Goal: Task Accomplishment & Management: Use online tool/utility

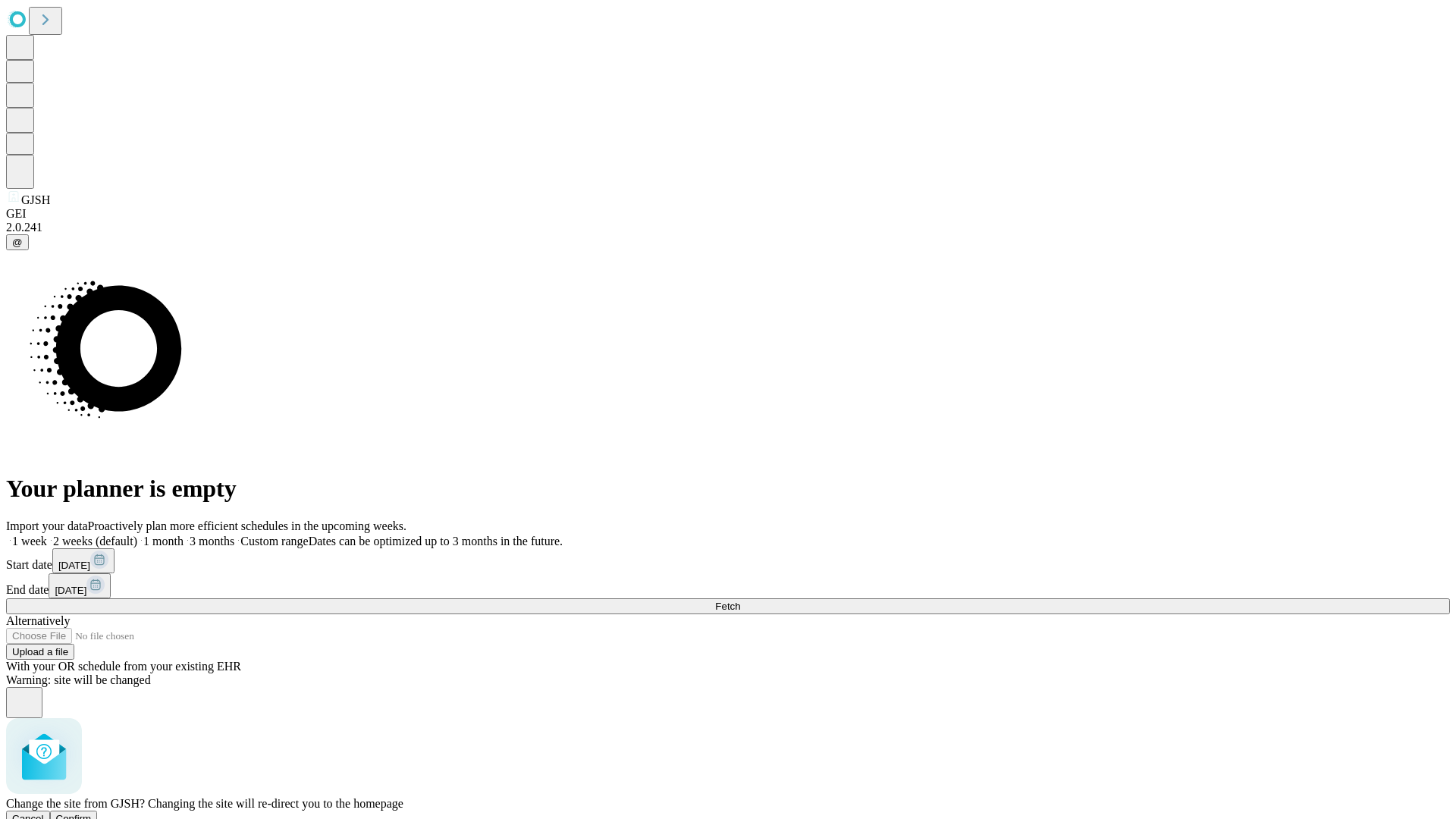
click at [92, 813] on span "Confirm" at bounding box center [74, 818] width 36 height 11
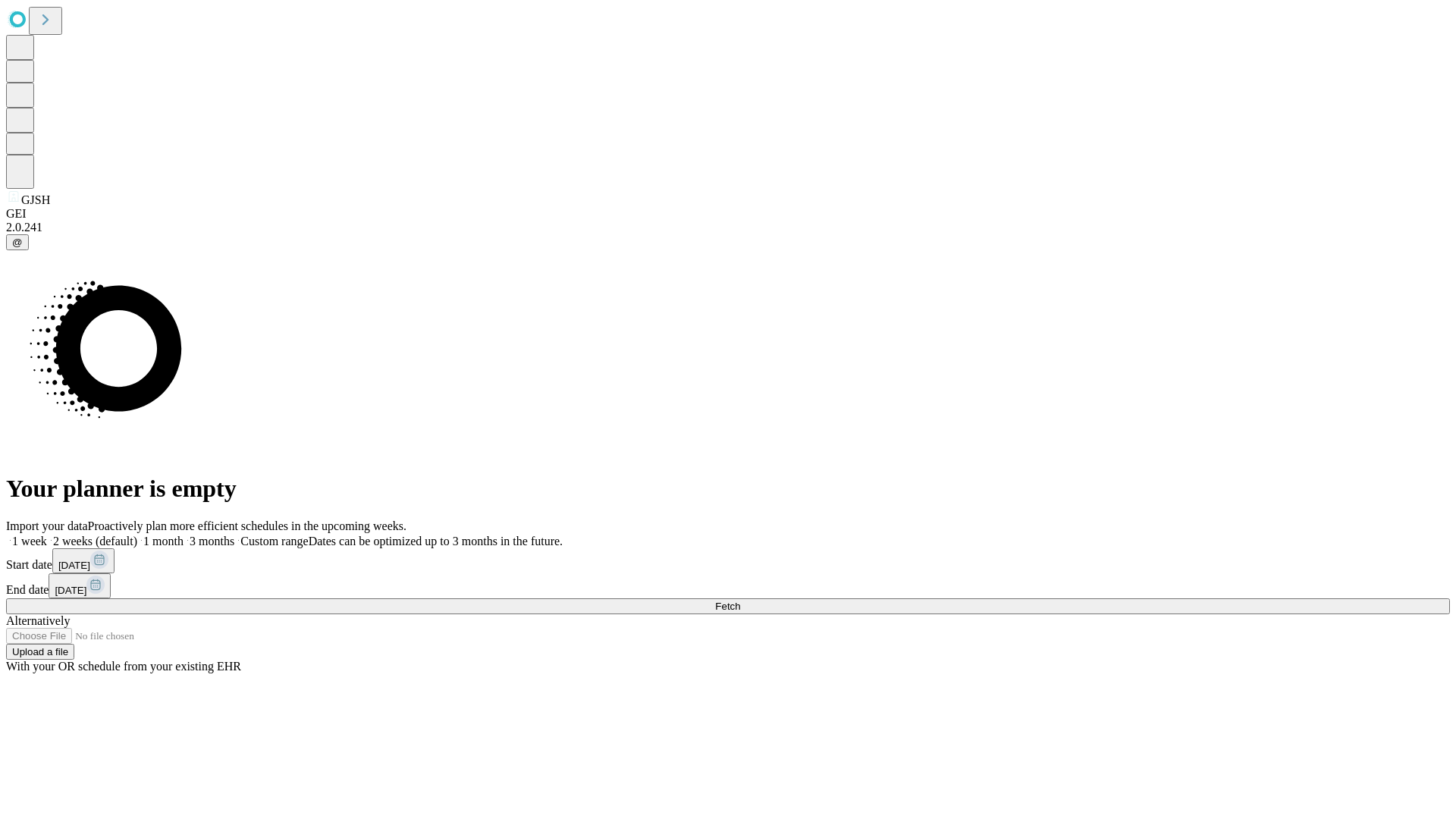
click at [138, 535] on label "2 weeks (default)" at bounding box center [92, 541] width 90 height 13
click at [740, 601] on span "Fetch" at bounding box center [728, 606] width 25 height 11
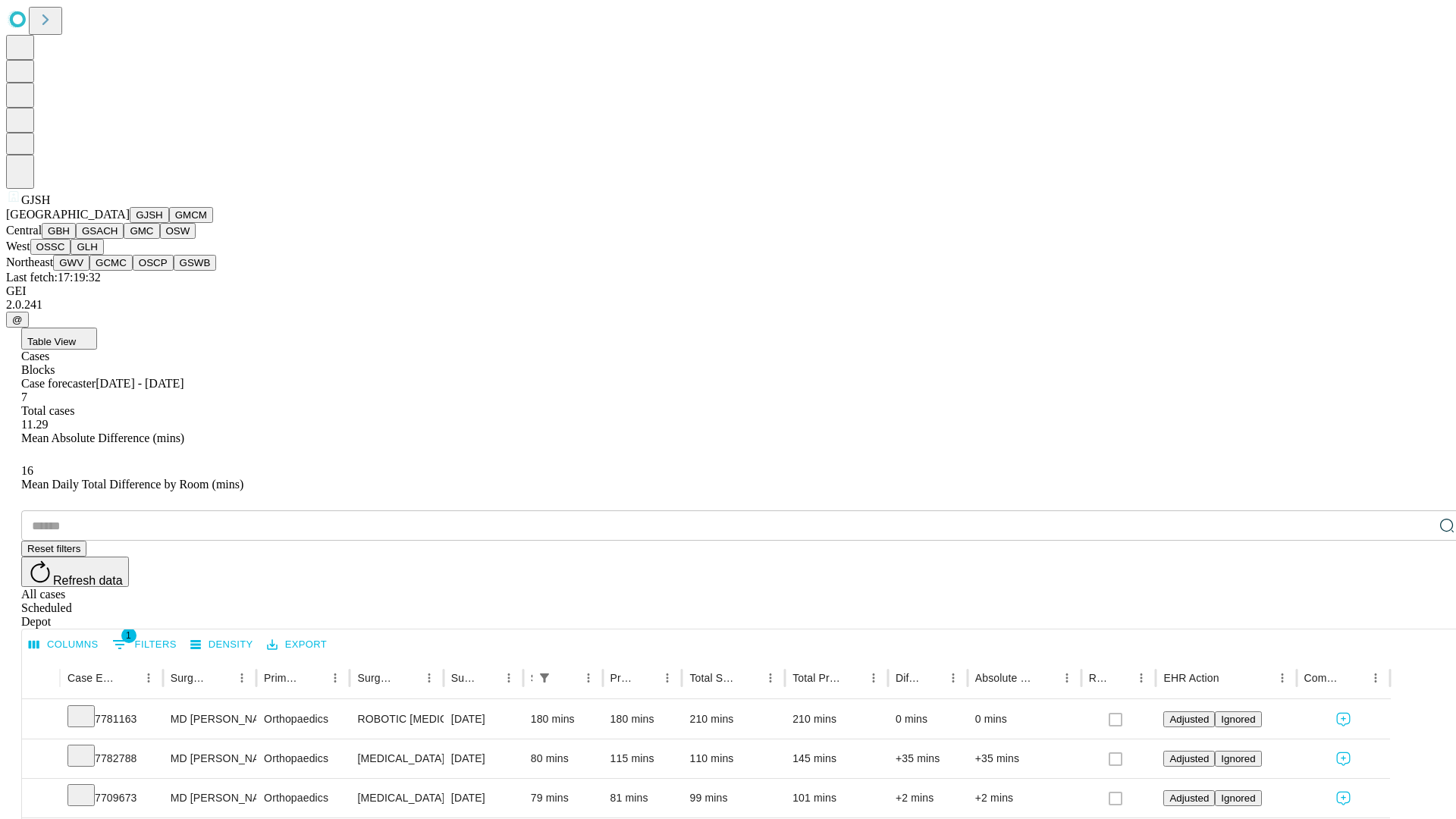
click at [169, 222] on button "GMCM" at bounding box center [191, 214] width 44 height 16
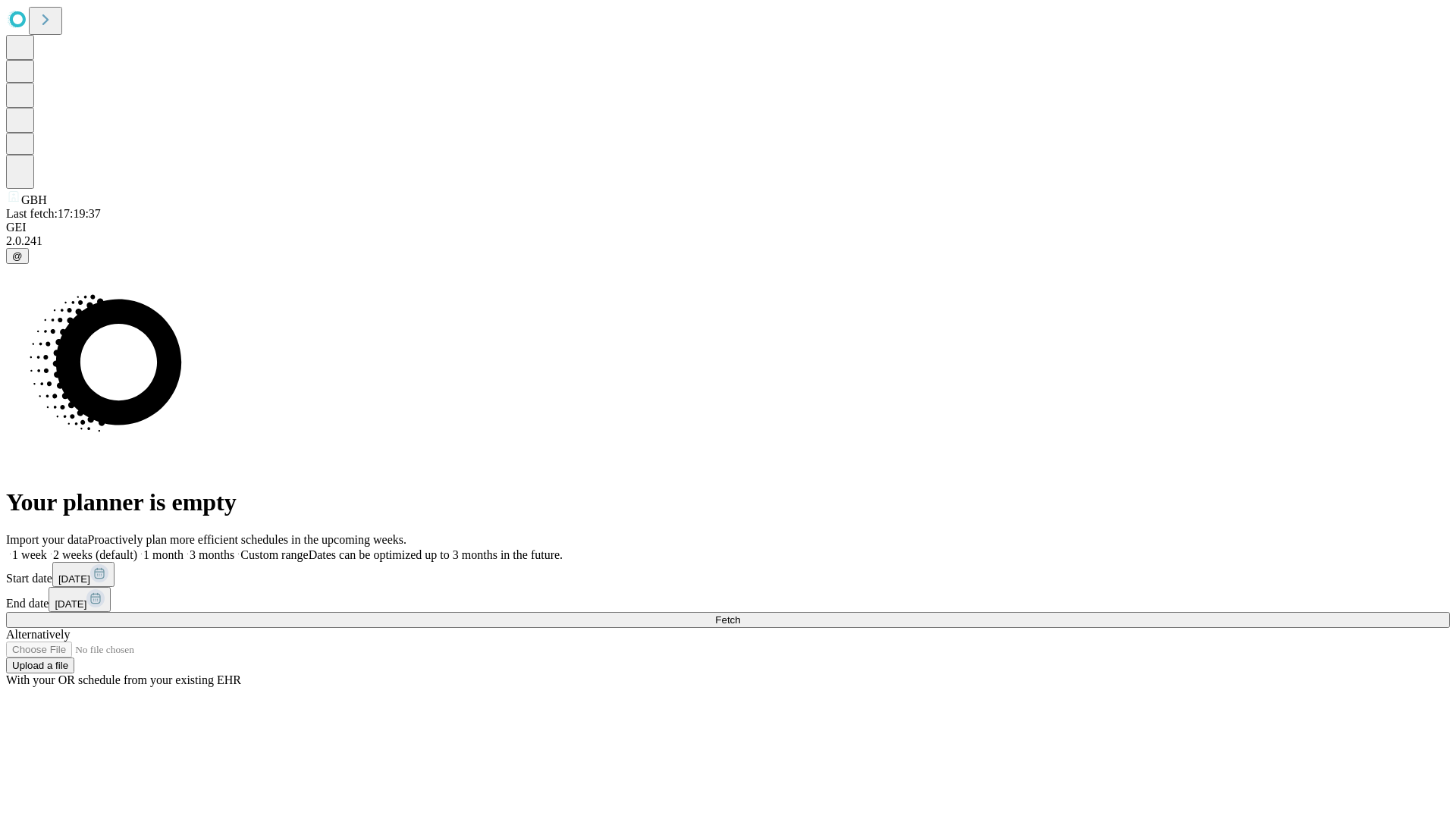
click at [740, 614] on span "Fetch" at bounding box center [728, 619] width 25 height 11
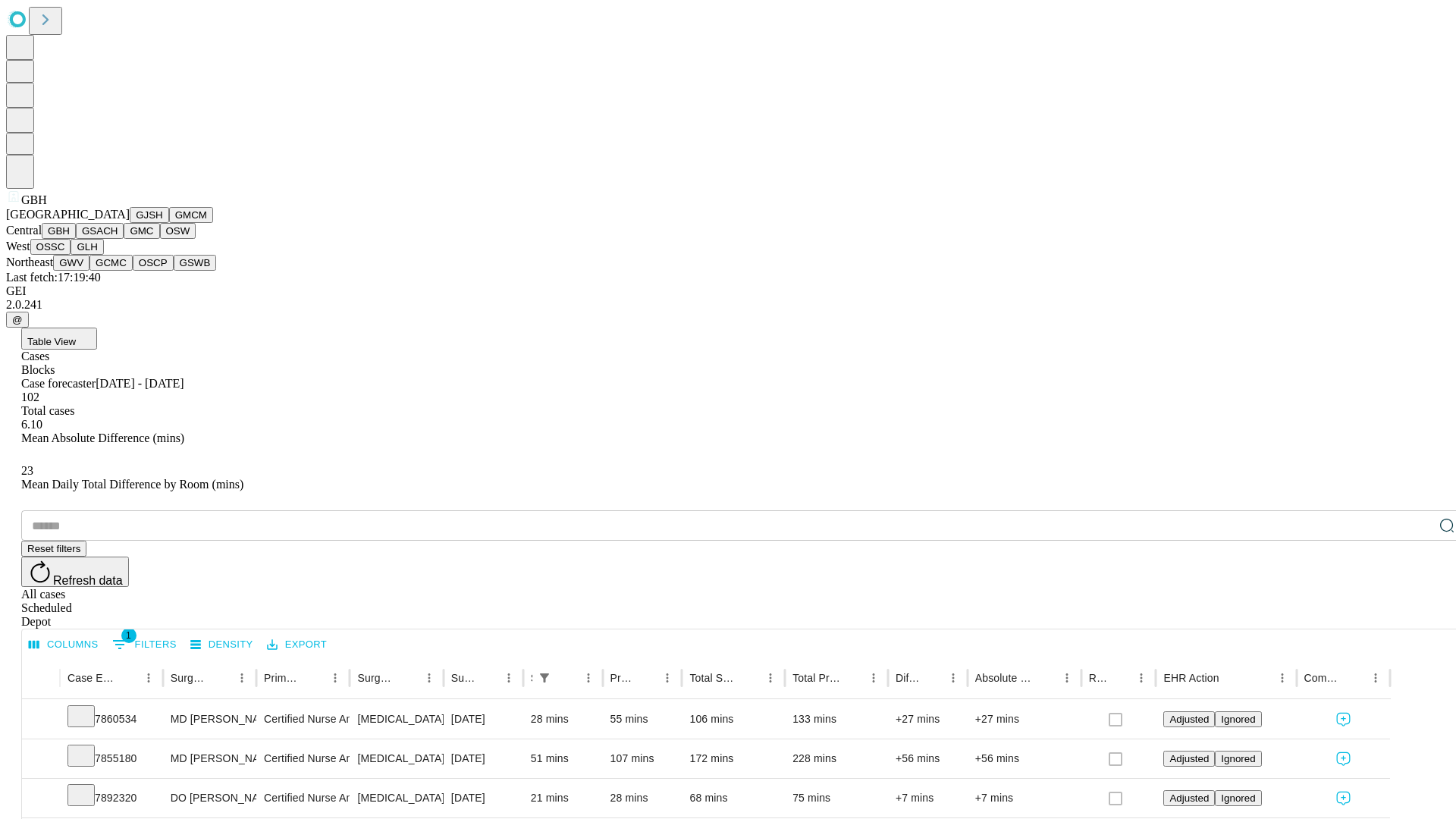
click at [118, 238] on button "GSACH" at bounding box center [100, 230] width 48 height 16
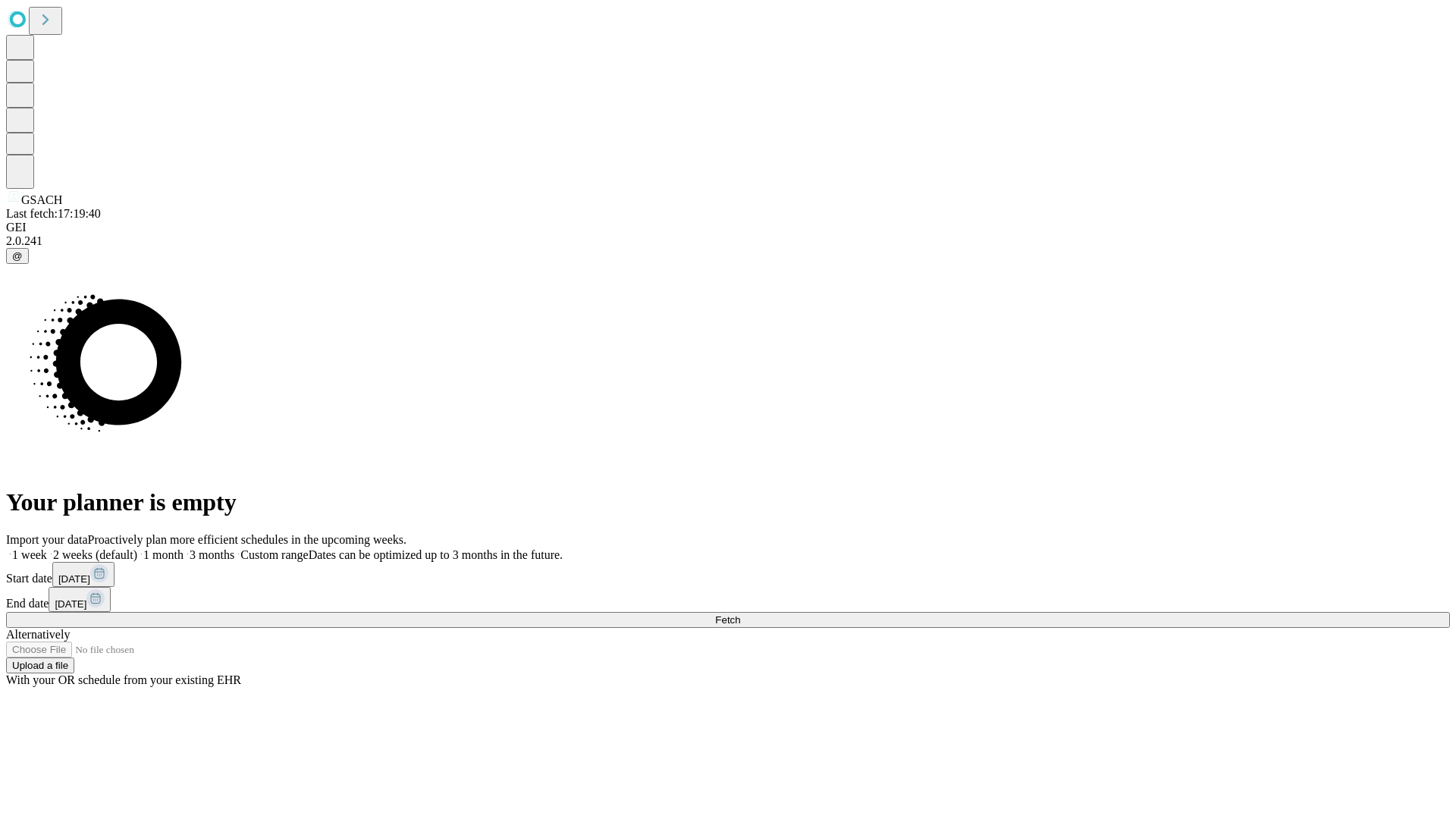
click at [138, 548] on label "2 weeks (default)" at bounding box center [92, 554] width 90 height 13
click at [740, 614] on span "Fetch" at bounding box center [728, 619] width 25 height 11
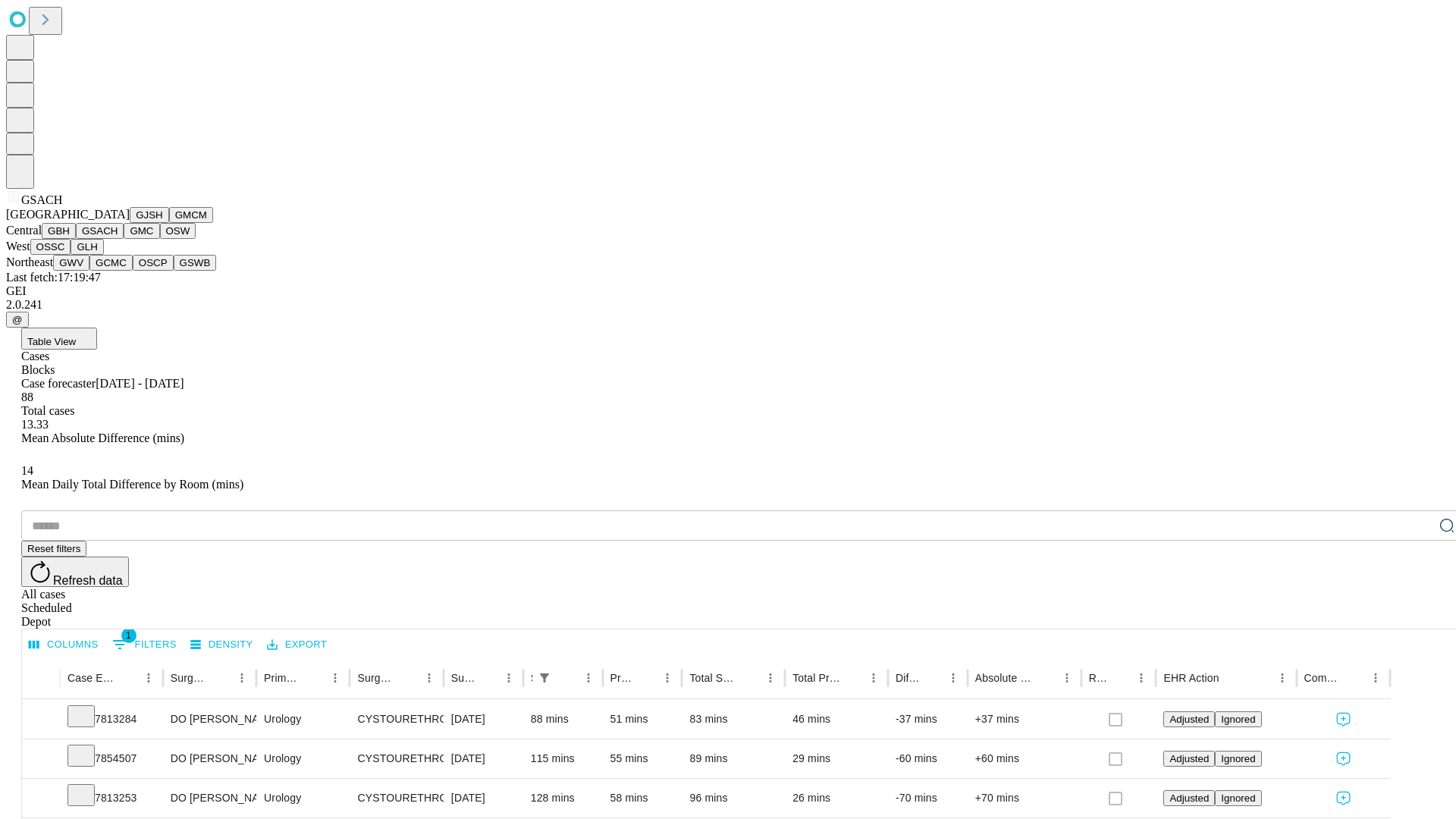
click at [124, 238] on button "GMC" at bounding box center [142, 230] width 36 height 16
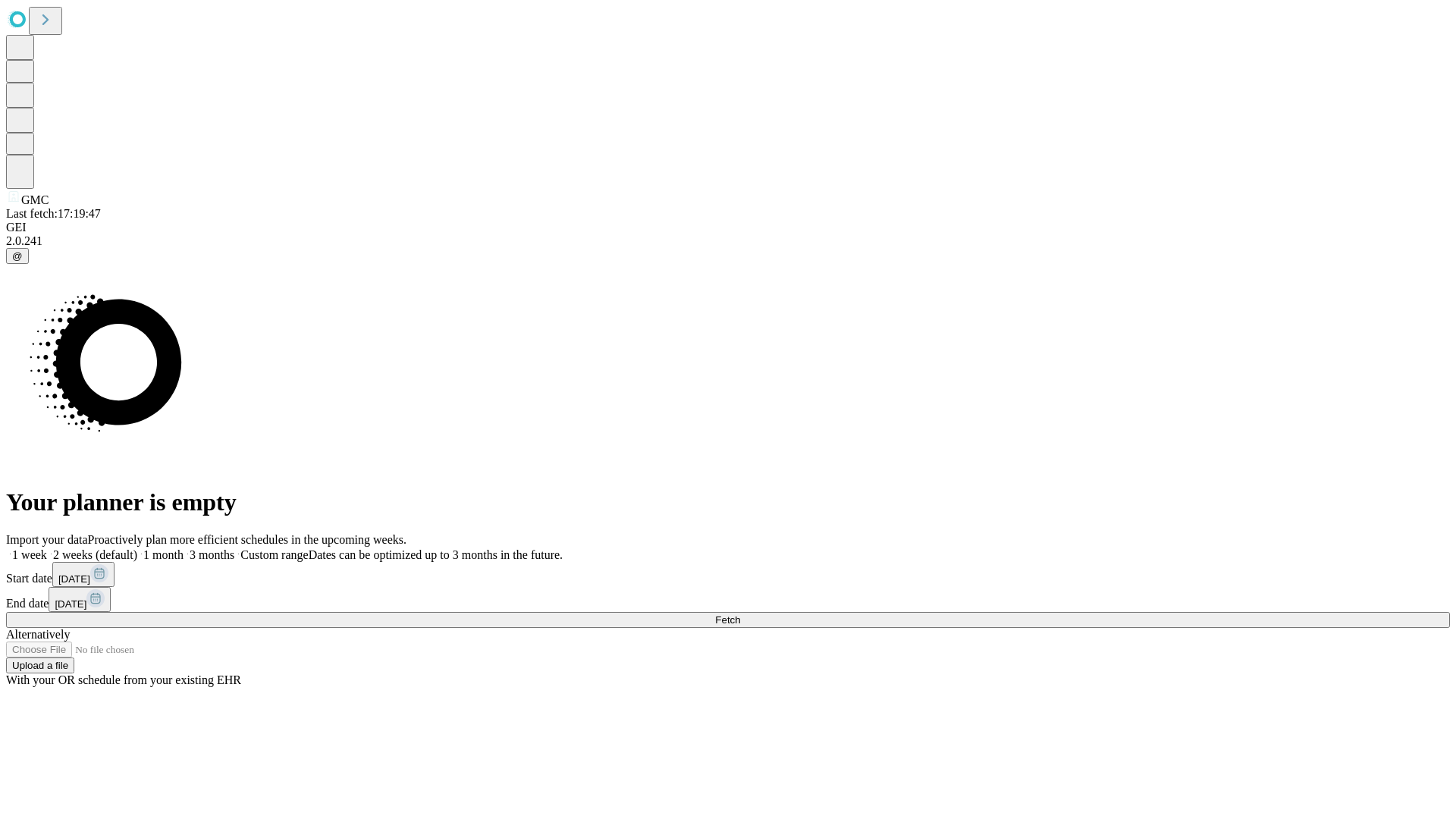
click at [138, 548] on label "2 weeks (default)" at bounding box center [92, 554] width 90 height 13
click at [740, 614] on span "Fetch" at bounding box center [728, 619] width 25 height 11
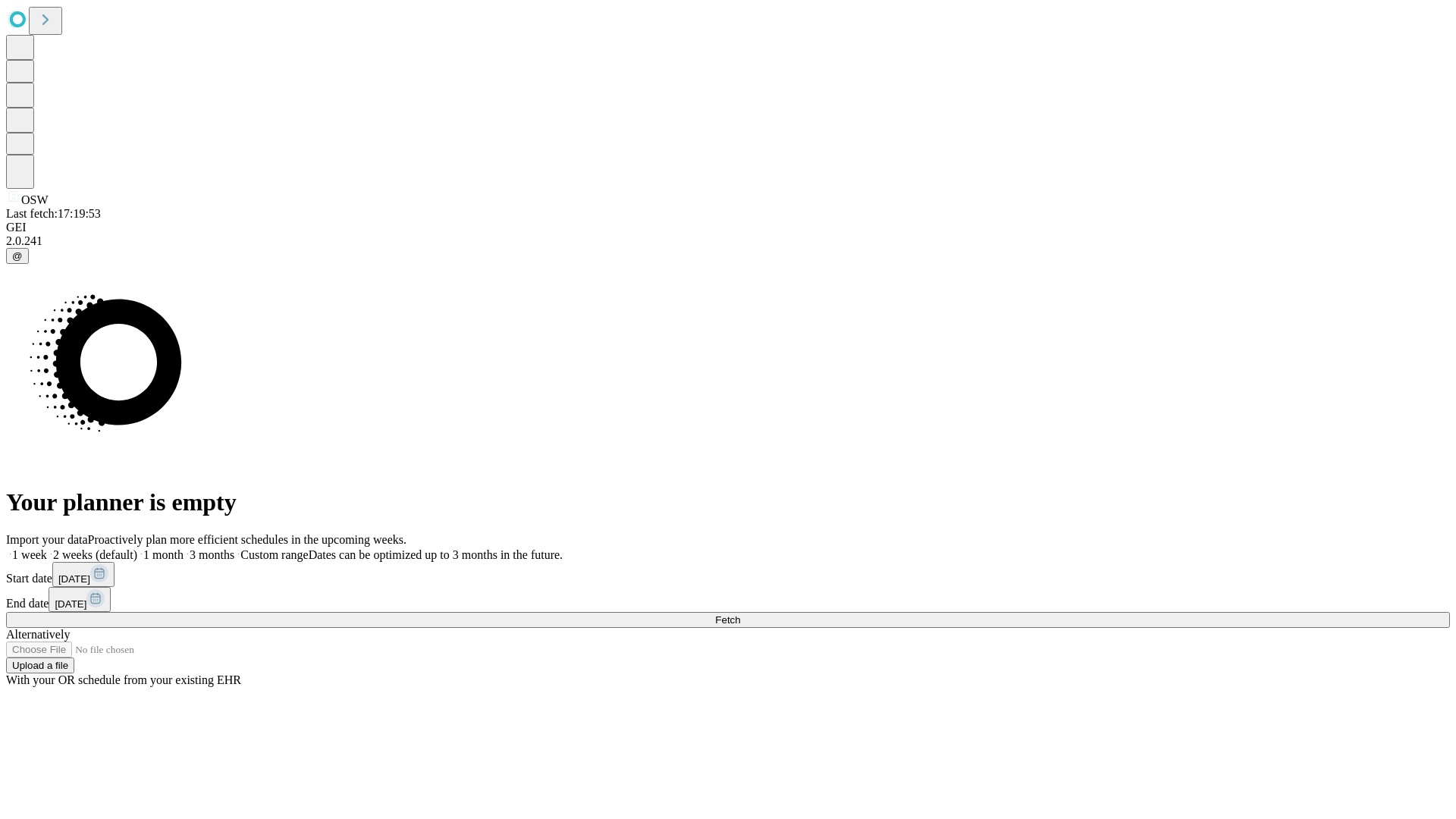
click at [138, 548] on label "2 weeks (default)" at bounding box center [92, 554] width 90 height 13
click at [740, 614] on span "Fetch" at bounding box center [728, 619] width 25 height 11
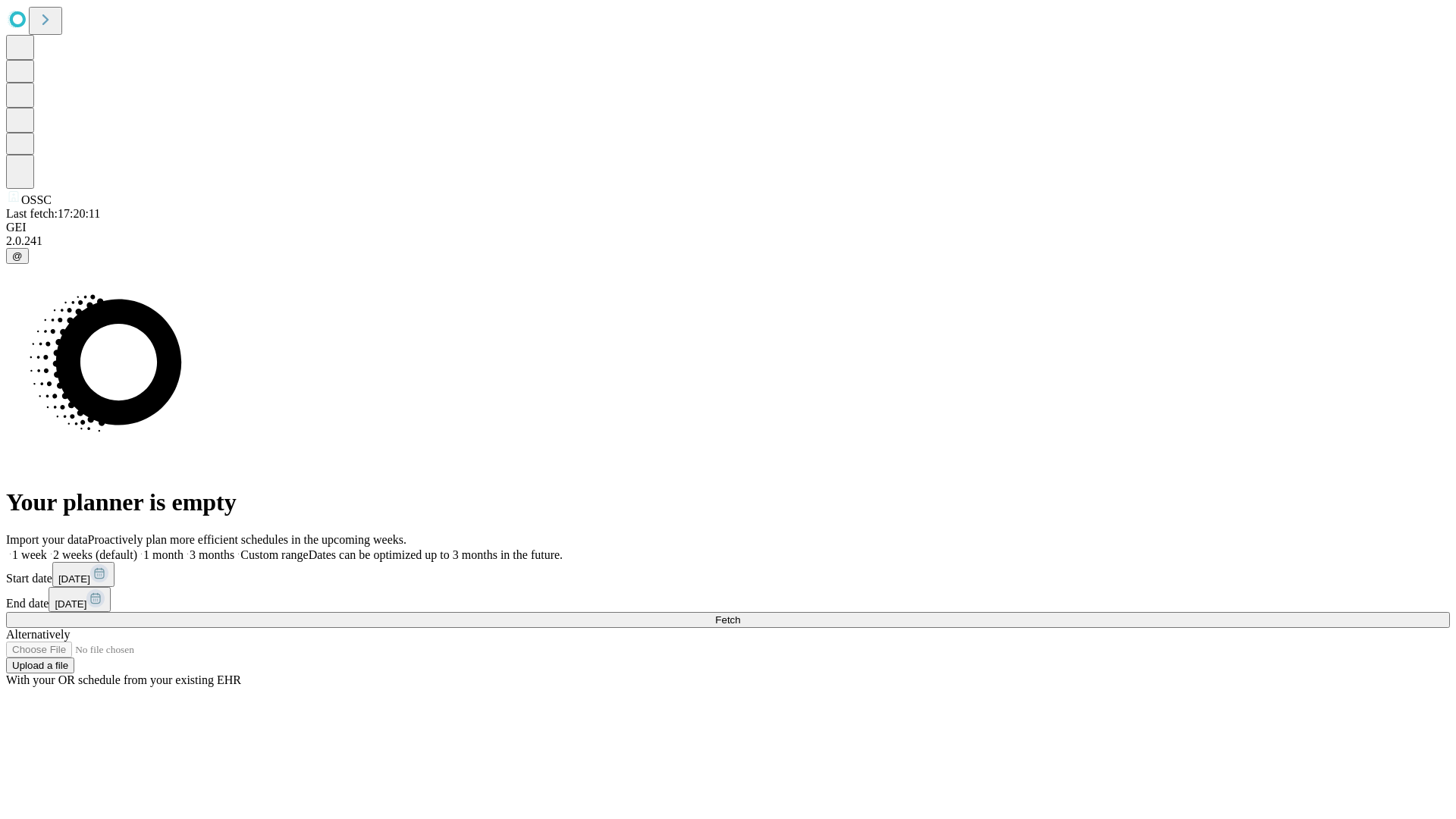
click at [138, 548] on label "2 weeks (default)" at bounding box center [92, 554] width 90 height 13
click at [740, 614] on span "Fetch" at bounding box center [728, 619] width 25 height 11
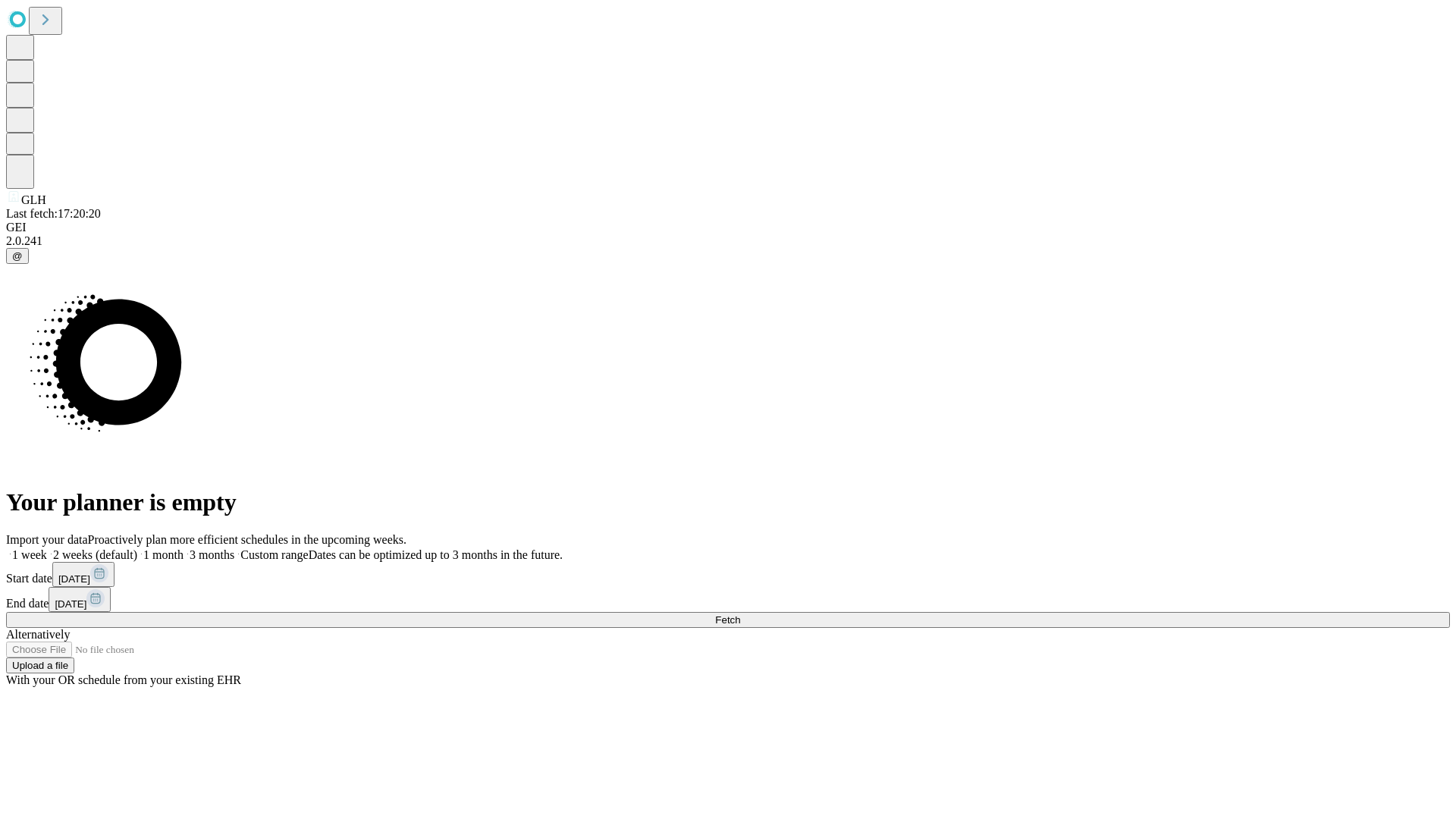
click at [740, 614] on span "Fetch" at bounding box center [728, 619] width 25 height 11
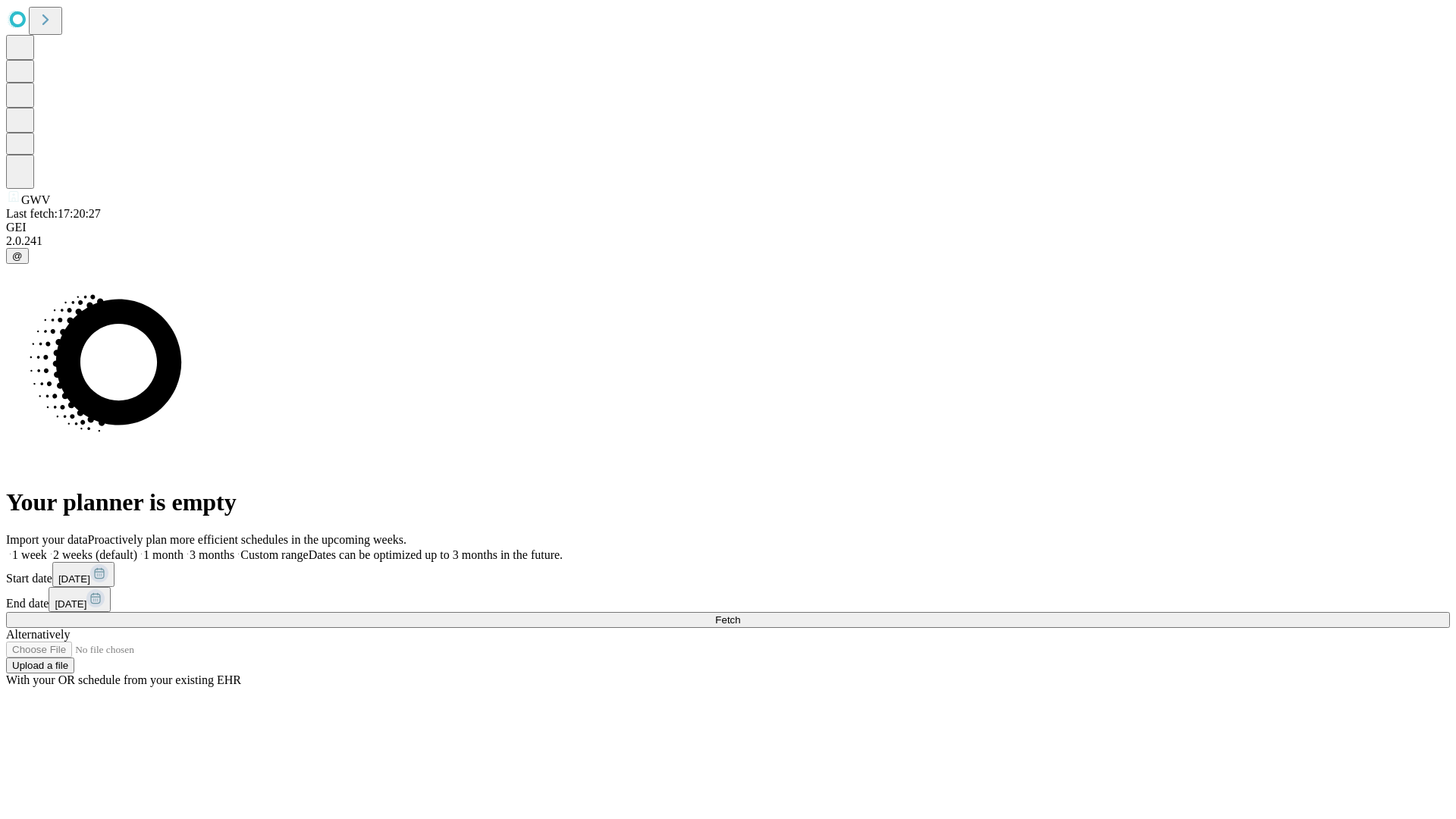
click at [740, 614] on span "Fetch" at bounding box center [728, 619] width 25 height 11
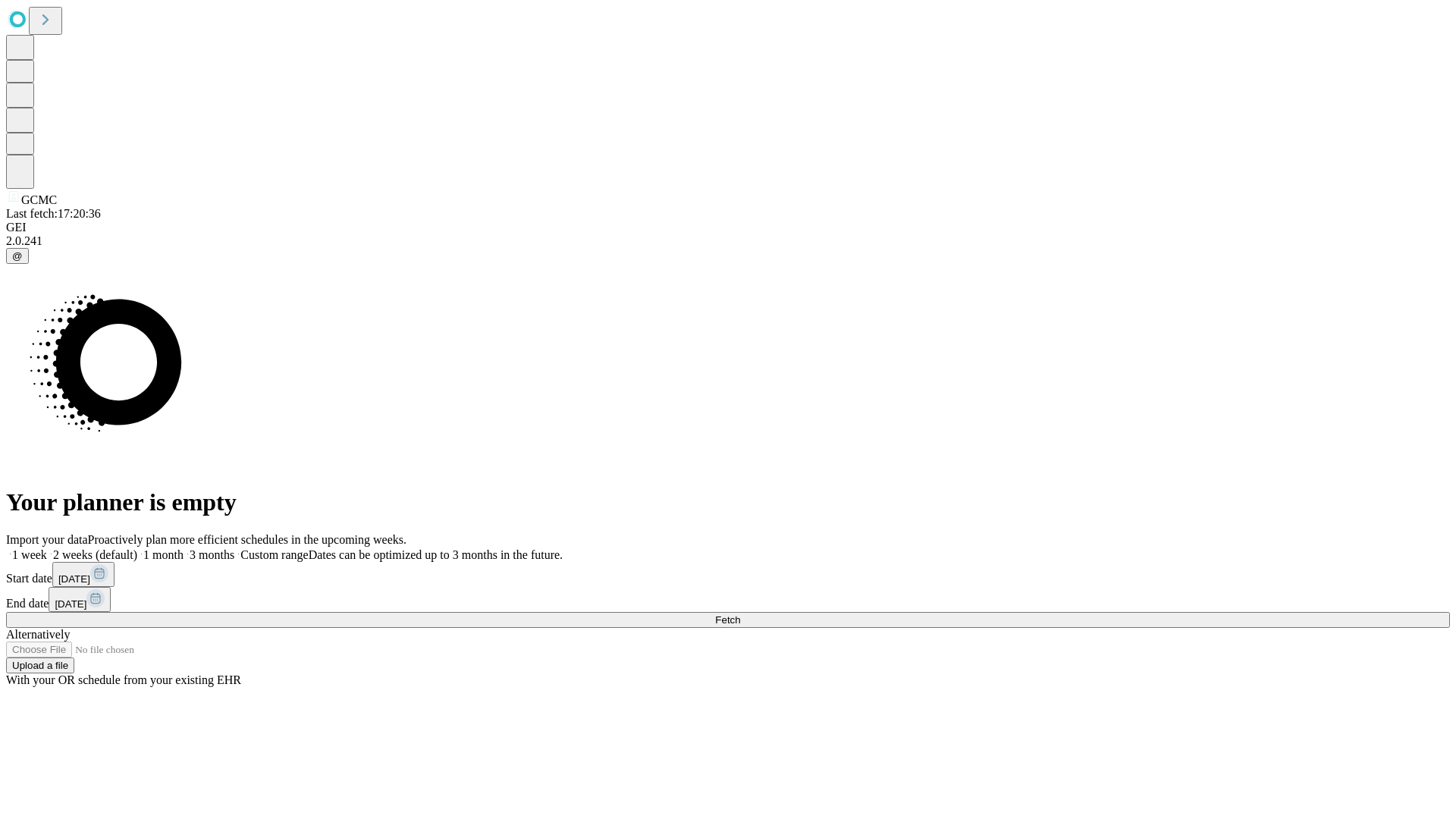
click at [138, 548] on label "2 weeks (default)" at bounding box center [92, 554] width 90 height 13
click at [740, 614] on span "Fetch" at bounding box center [728, 619] width 25 height 11
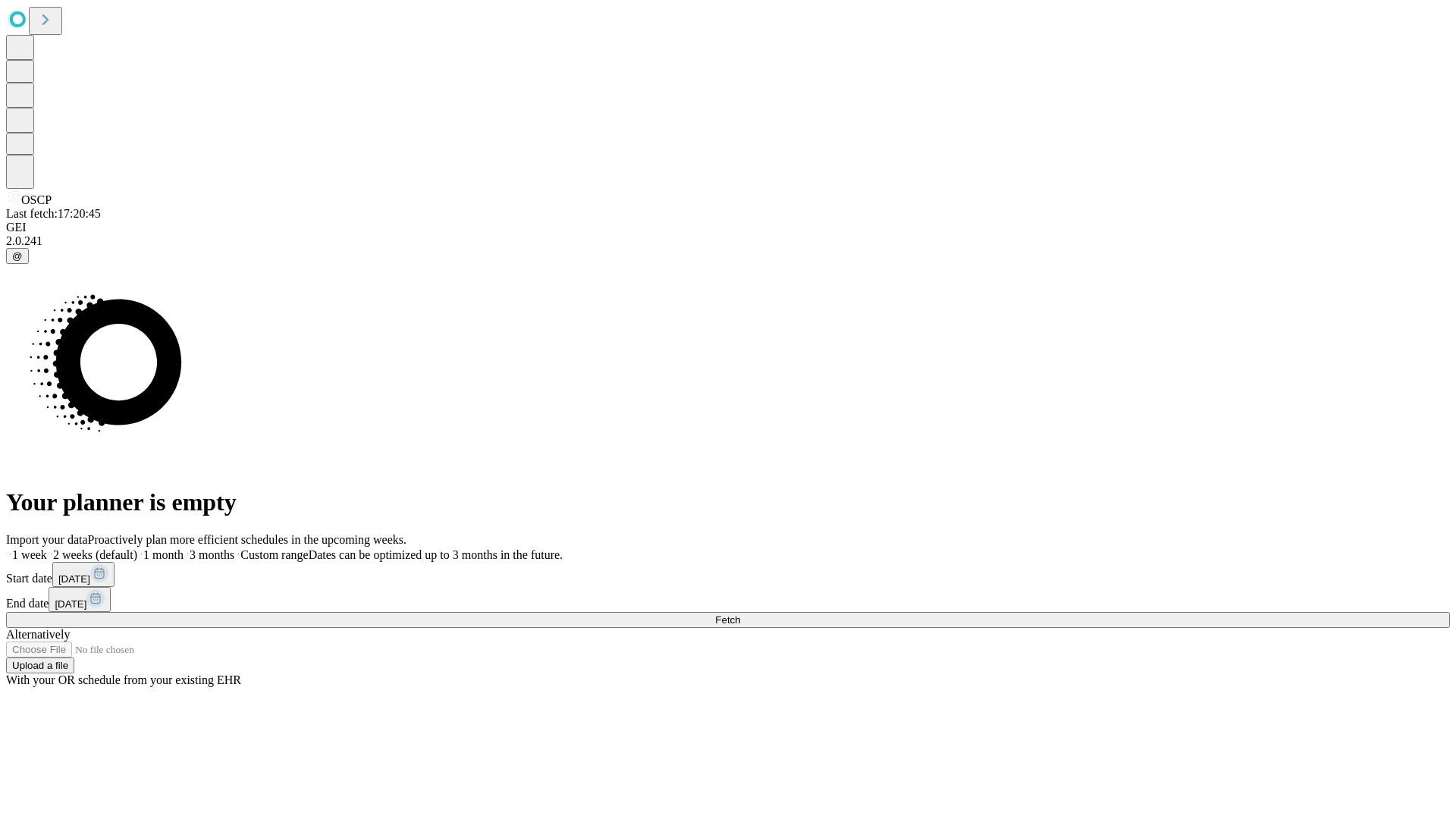
click at [138, 548] on label "2 weeks (default)" at bounding box center [92, 554] width 90 height 13
click at [740, 614] on span "Fetch" at bounding box center [728, 619] width 25 height 11
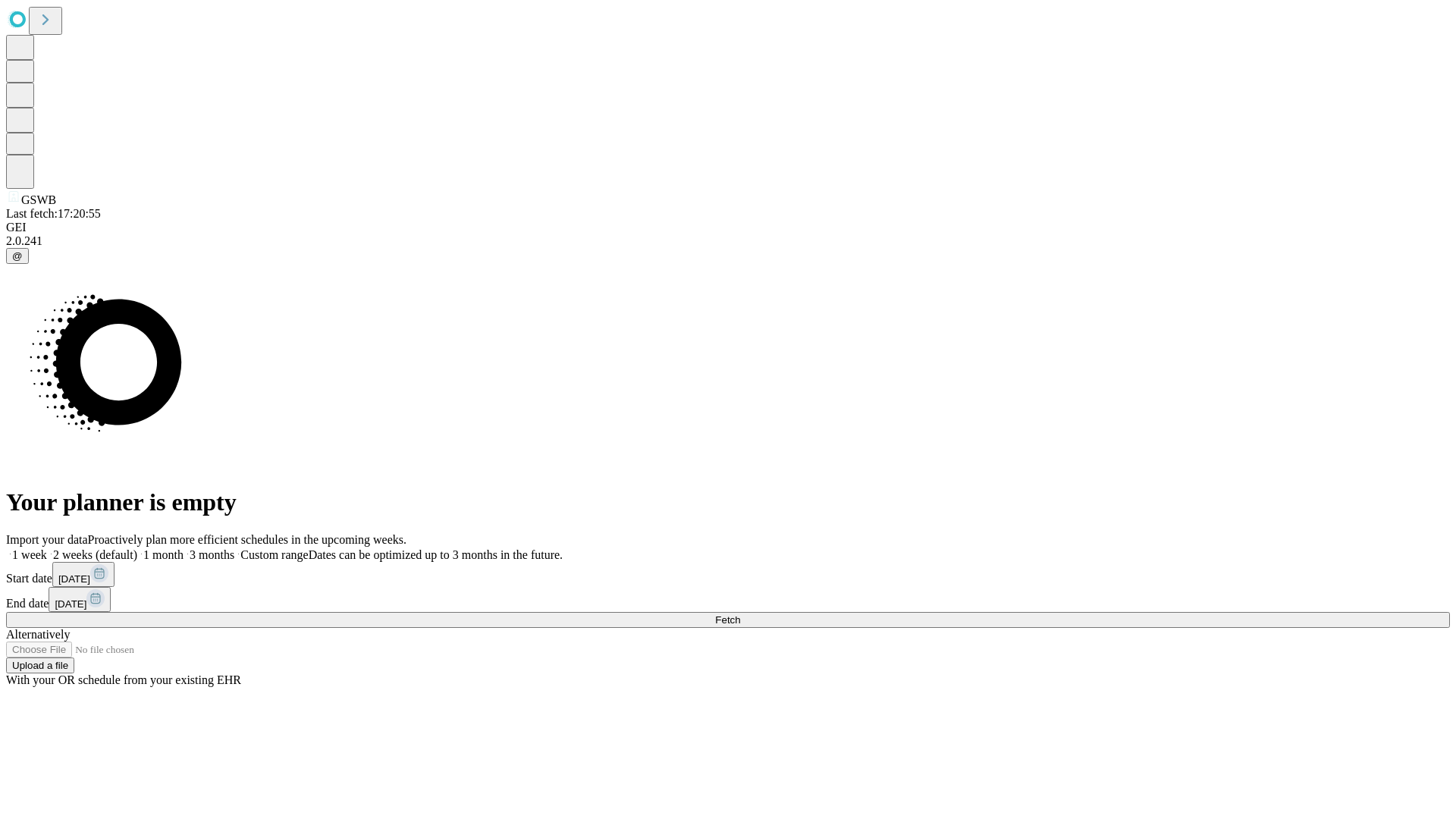
click at [740, 614] on span "Fetch" at bounding box center [728, 619] width 25 height 11
